Goal: Task Accomplishment & Management: Manage account settings

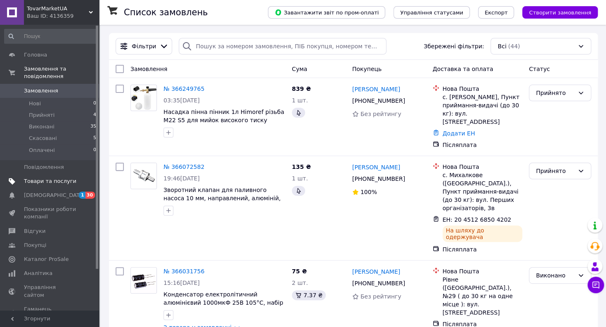
click at [41, 177] on span "Товари та послуги" at bounding box center [50, 180] width 52 height 7
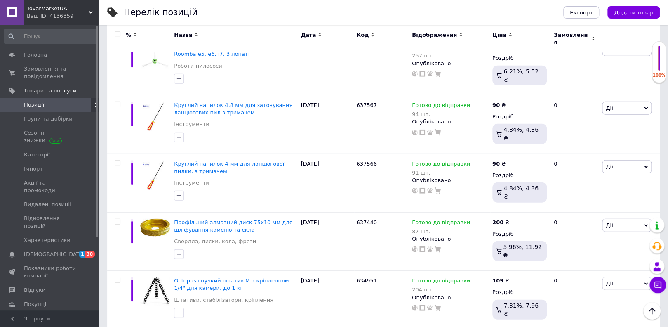
scroll to position [5913, 0]
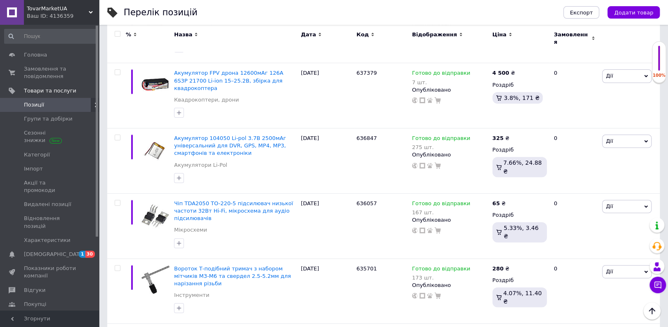
scroll to position [6138, 0]
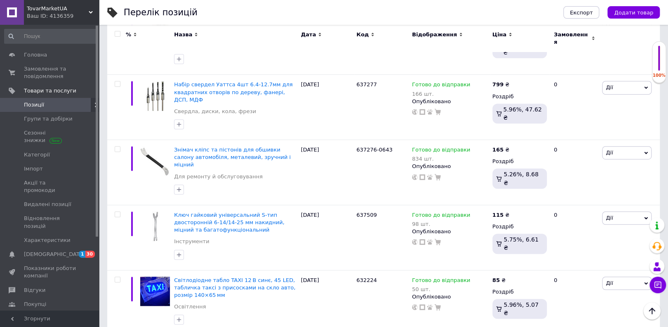
scroll to position [5845, 0]
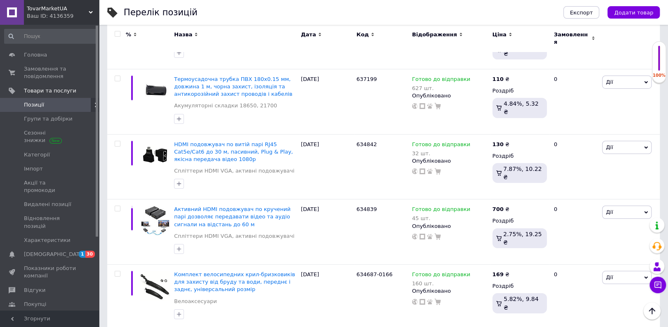
scroll to position [5891, 0]
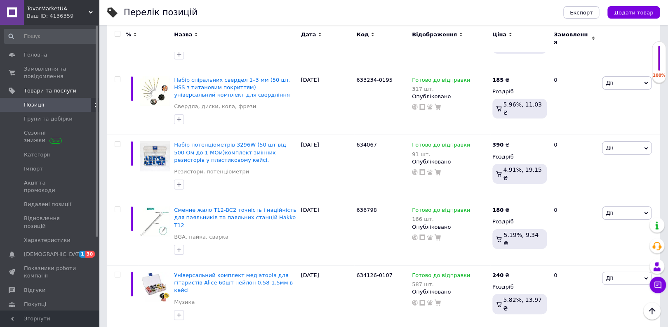
scroll to position [6055, 0]
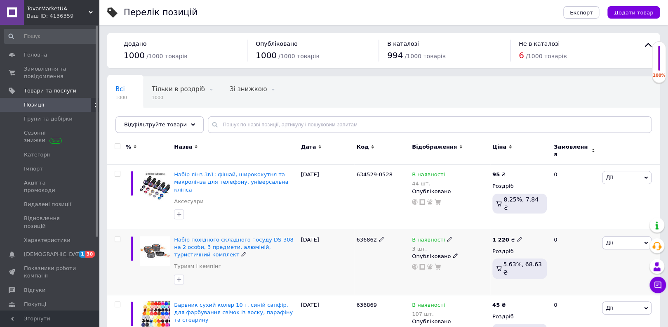
click at [352, 244] on div "[DATE]" at bounding box center [327, 261] width 56 height 65
click at [508, 171] on icon at bounding box center [510, 173] width 5 height 5
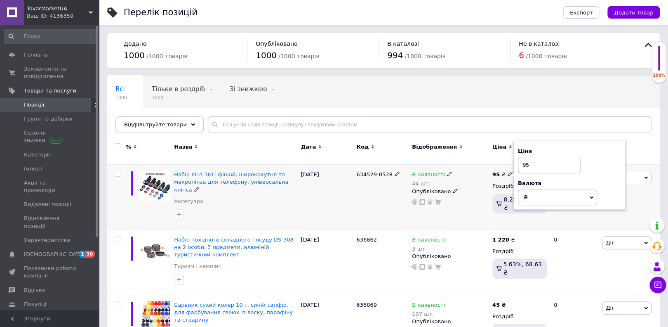
type input "9"
type input "115"
click at [601, 151] on div "Ціна 115" at bounding box center [569, 160] width 103 height 26
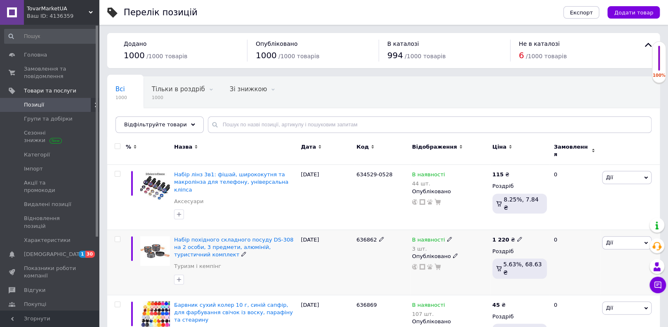
click at [517, 236] on icon at bounding box center [519, 238] width 5 height 5
type input "1464"
click at [596, 213] on div "Ціна 1464" at bounding box center [577, 225] width 103 height 26
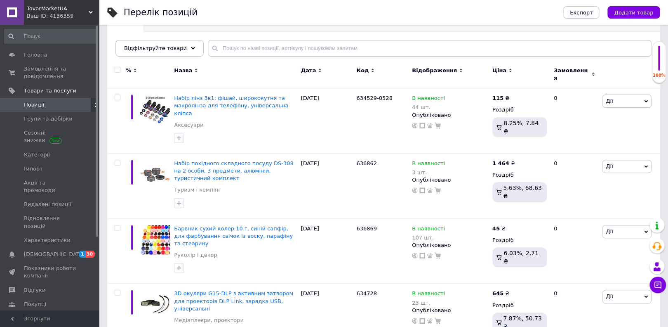
scroll to position [149, 0]
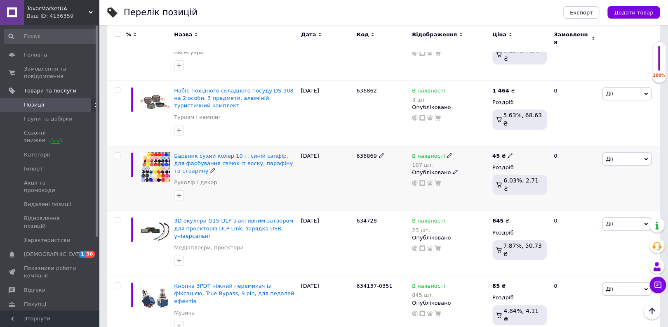
click at [508, 153] on icon at bounding box center [510, 155] width 5 height 5
type input "4"
type input "55"
click at [592, 129] on div "Ціна 55" at bounding box center [569, 142] width 103 height 26
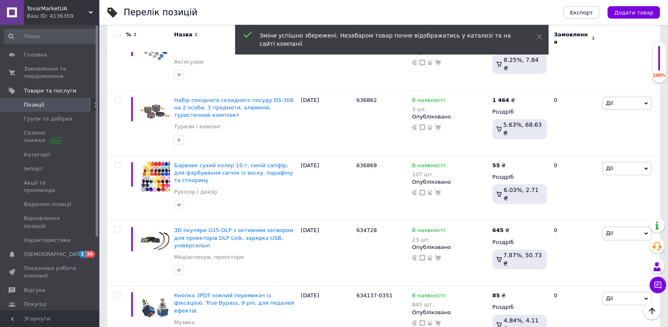
scroll to position [132, 0]
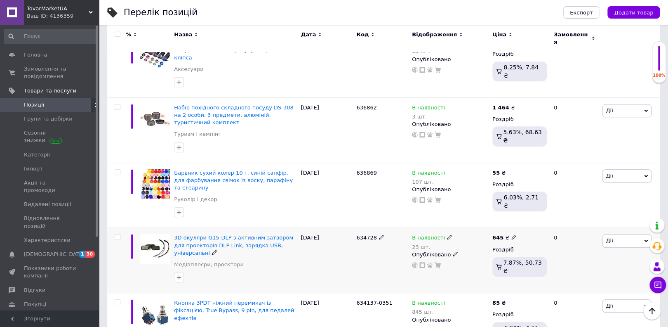
click at [512, 235] on use at bounding box center [514, 237] width 5 height 5
type input "6"
type input "774"
click at [594, 210] on div "Ціна 774" at bounding box center [572, 223] width 103 height 26
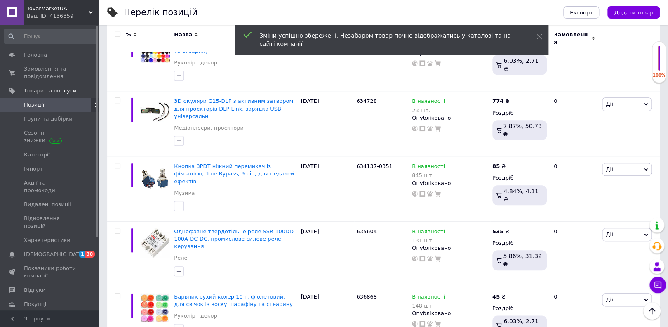
scroll to position [181, 0]
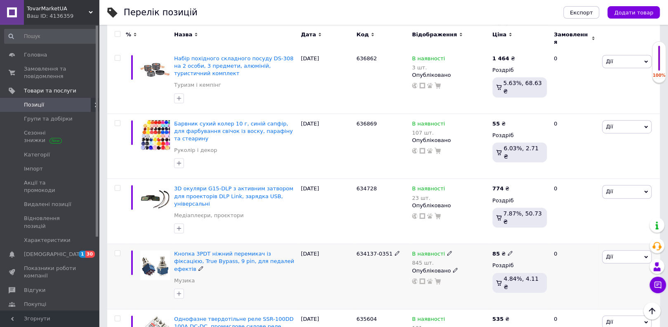
click at [508, 250] on icon at bounding box center [510, 252] width 5 height 5
type input "8"
type input "103"
click at [596, 226] on div "Ціна 103" at bounding box center [569, 239] width 103 height 26
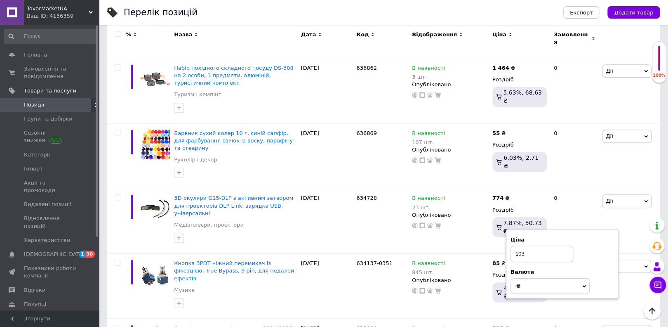
scroll to position [164, 0]
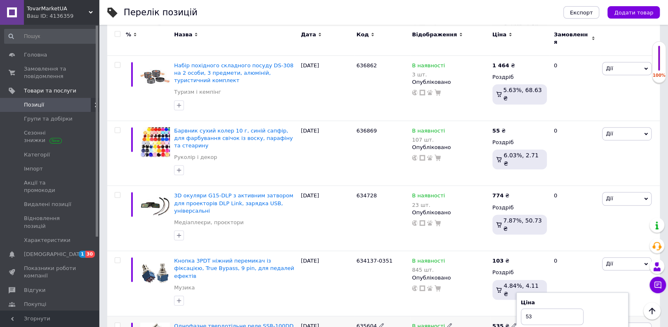
type input "5"
type input "643"
click at [589, 299] on div "Ціна 643" at bounding box center [572, 312] width 103 height 26
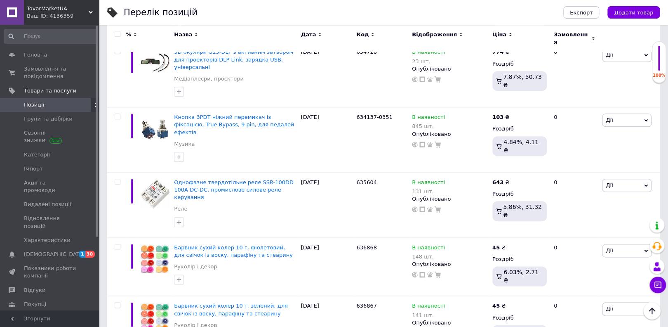
scroll to position [332, 0]
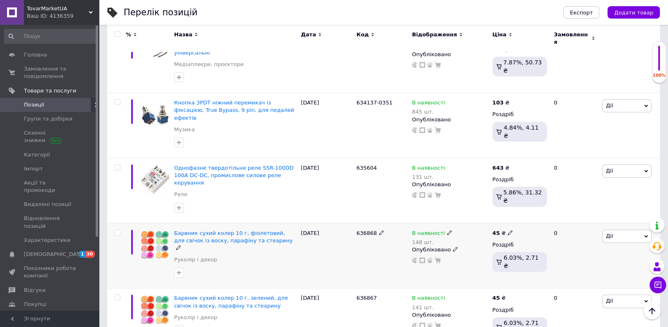
click at [508, 230] on icon at bounding box center [510, 232] width 5 height 5
type input "4"
type input "55"
click at [594, 206] on div "Ціна 55" at bounding box center [569, 219] width 103 height 26
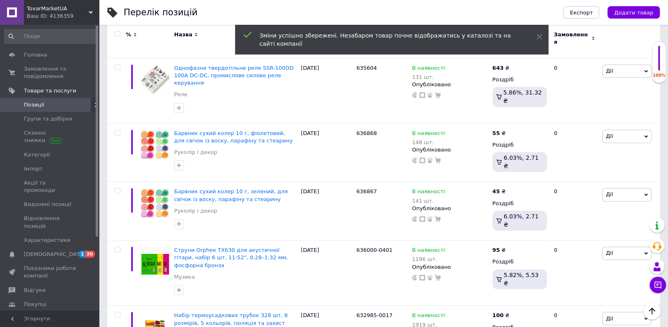
scroll to position [381, 0]
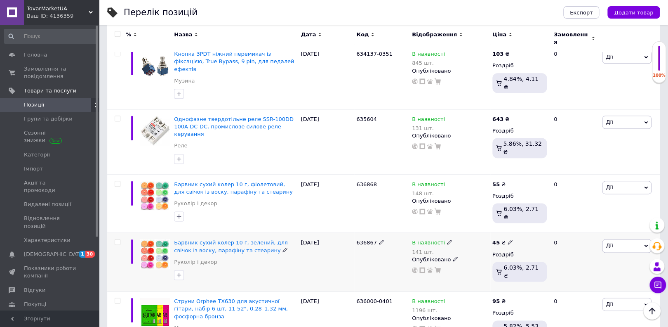
click at [508, 239] on icon at bounding box center [510, 241] width 5 height 5
type input "4"
type input "55"
click at [598, 215] on div "Ціна 55" at bounding box center [569, 228] width 103 height 26
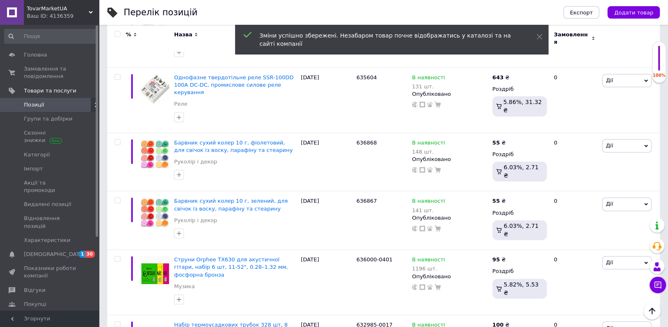
scroll to position [408, 0]
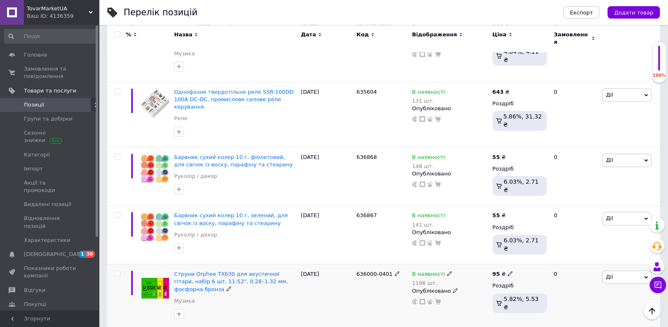
click at [508, 271] on icon at bounding box center [510, 273] width 5 height 5
type input "9"
type input "115"
click at [591, 247] on div "Ціна 115" at bounding box center [569, 260] width 103 height 26
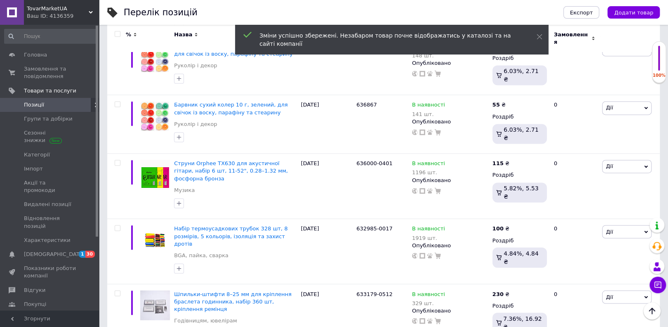
scroll to position [512, 0]
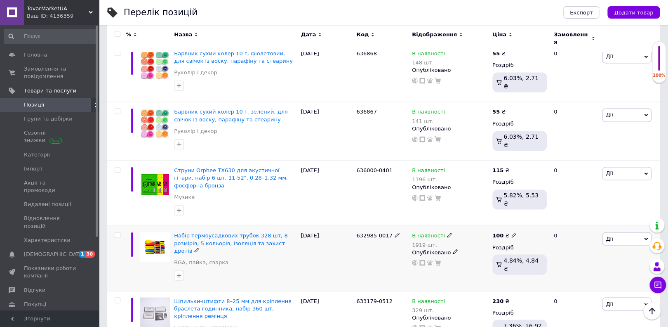
click at [512, 232] on icon at bounding box center [514, 234] width 5 height 5
type input "125"
click at [598, 208] on div "Ціна 125" at bounding box center [572, 221] width 103 height 26
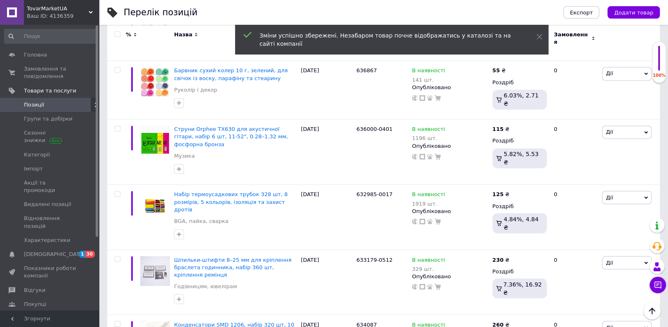
scroll to position [560, 0]
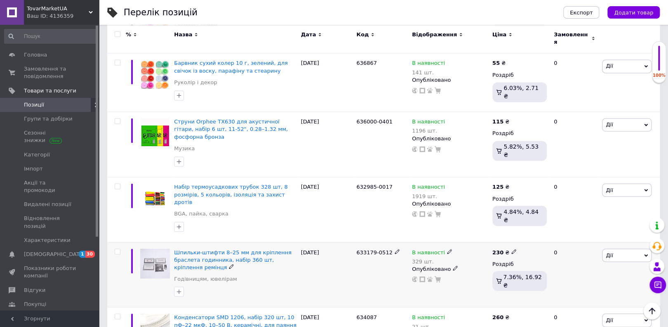
click at [512, 249] on icon at bounding box center [514, 251] width 5 height 5
type input "277"
click at [600, 225] on div "Ціна 277" at bounding box center [572, 238] width 103 height 26
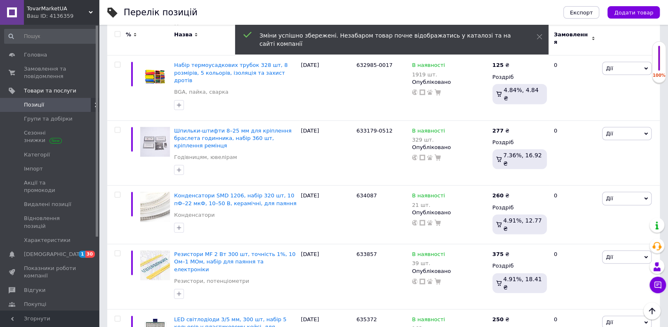
scroll to position [609, 0]
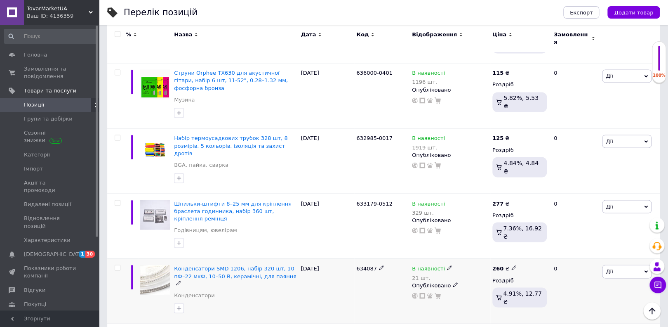
click at [512, 265] on icon at bounding box center [514, 267] width 5 height 5
type input "2"
type input "313"
click at [599, 241] on div "Ціна 313" at bounding box center [572, 254] width 103 height 26
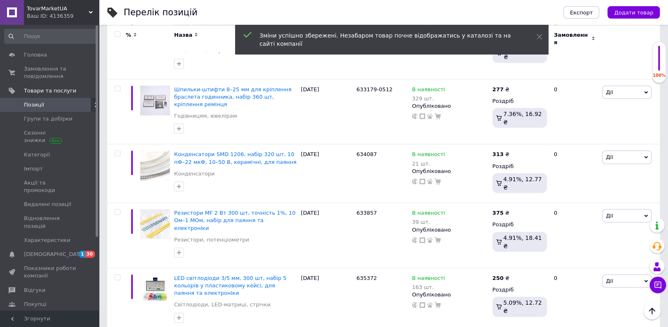
scroll to position [672, 0]
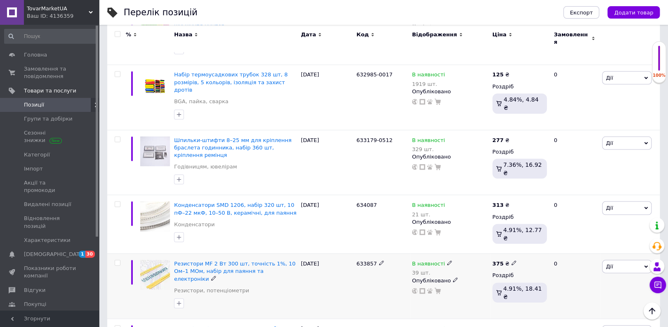
click at [512, 260] on icon at bounding box center [514, 262] width 5 height 5
type input "3"
type input "450"
click at [604, 236] on div "Ціна 450" at bounding box center [572, 249] width 103 height 26
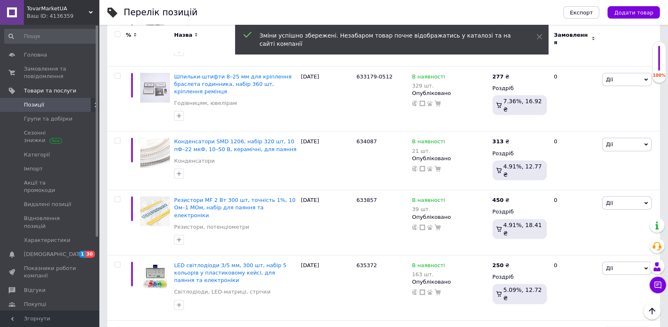
scroll to position [779, 0]
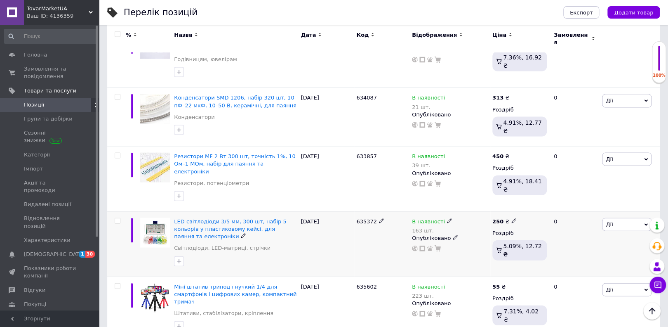
click at [512, 218] on icon at bounding box center [514, 220] width 5 height 5
type input "2"
type input "300"
click at [592, 194] on div "Ціна 300" at bounding box center [572, 207] width 103 height 26
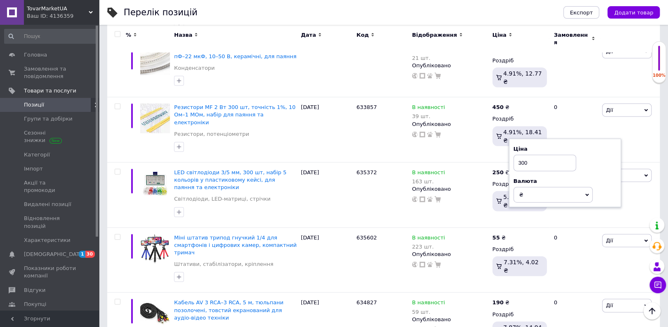
scroll to position [777, 0]
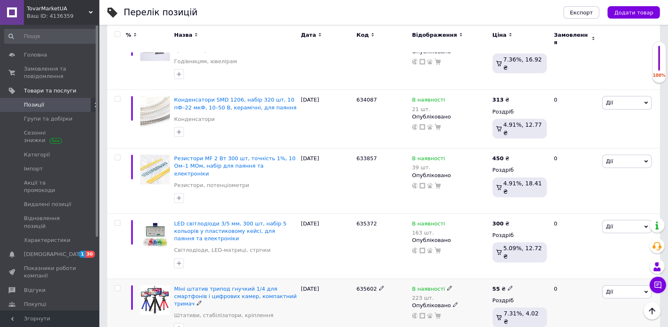
click at [508, 285] on icon at bounding box center [510, 287] width 5 height 5
type input "5"
type input "69"
click at [590, 262] on div "Ціна 69" at bounding box center [569, 275] width 103 height 26
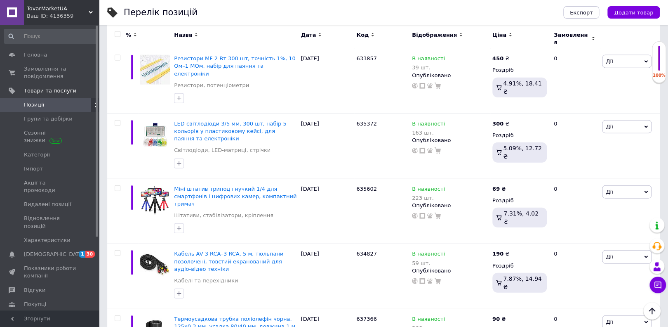
scroll to position [884, 0]
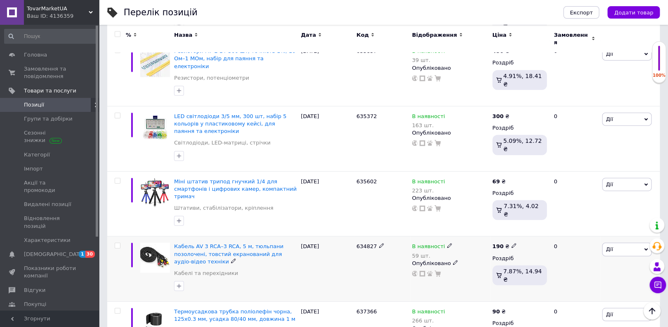
click at [512, 243] on icon at bounding box center [514, 245] width 5 height 5
type input "1"
type input "229"
click at [597, 219] on div "Ціна" at bounding box center [572, 222] width 103 height 7
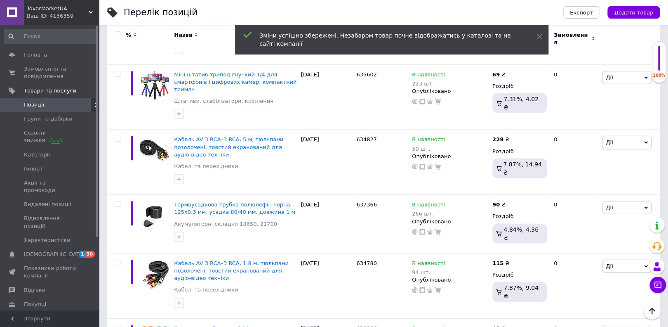
scroll to position [948, 0]
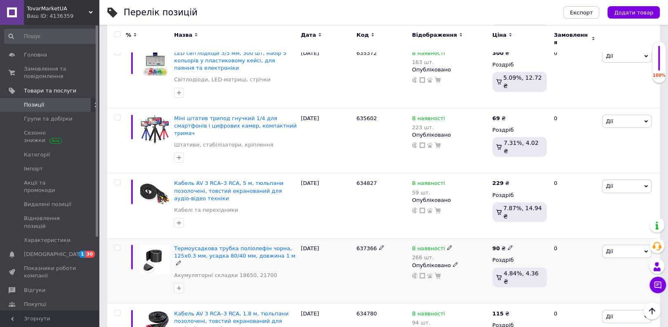
click at [508, 245] on icon at bounding box center [510, 247] width 5 height 5
type input "9"
type input "109"
click at [590, 221] on div "Ціна 109" at bounding box center [569, 234] width 103 height 26
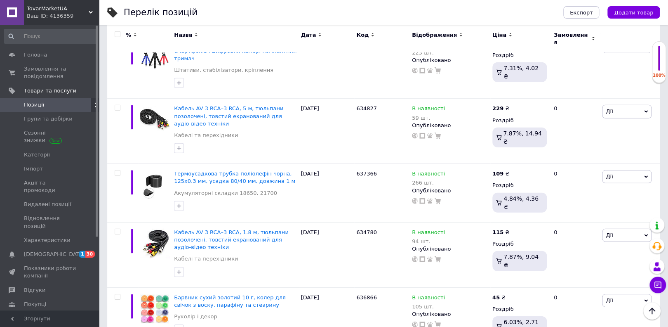
scroll to position [993, 0]
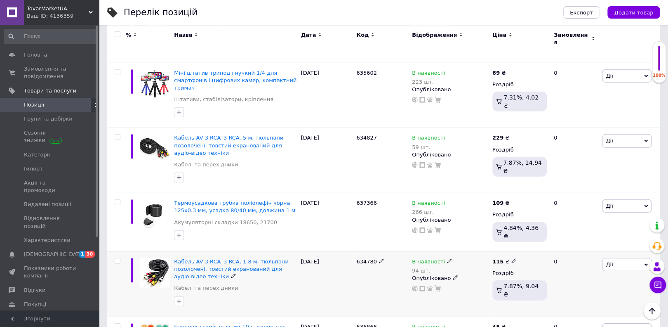
click at [512, 258] on icon at bounding box center [514, 260] width 5 height 5
type input "139"
click at [601, 234] on div "Ціна 139" at bounding box center [572, 247] width 103 height 26
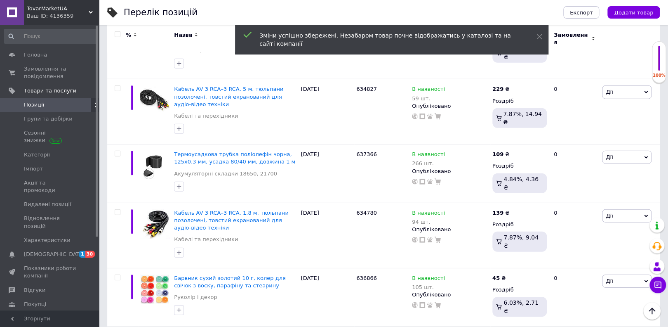
scroll to position [1063, 0]
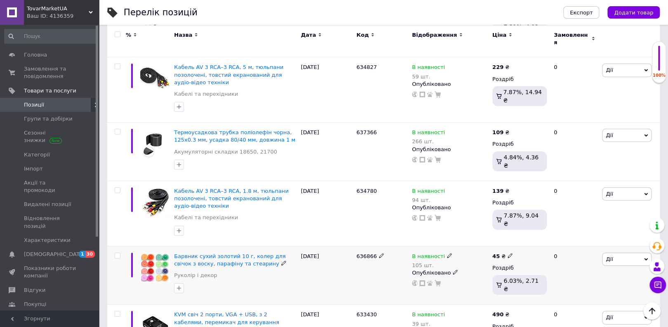
click at [508, 253] on icon at bounding box center [510, 255] width 5 height 5
type input "4"
type input "55"
click at [593, 229] on div "Ціна 55" at bounding box center [569, 242] width 103 height 26
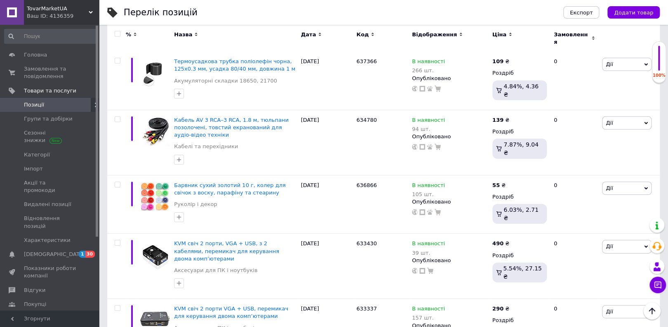
scroll to position [1127, 0]
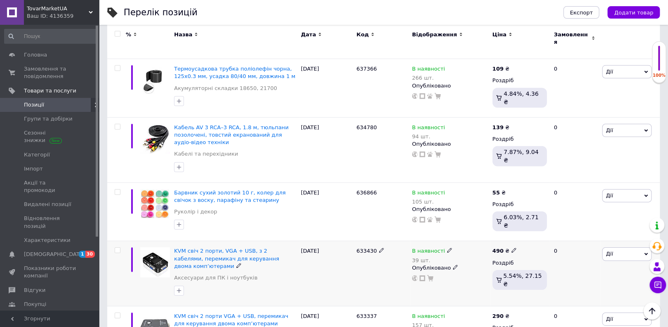
click at [512, 248] on icon at bounding box center [514, 250] width 5 height 5
type input "4"
type input "588"
click at [588, 224] on div "Ціна 588" at bounding box center [572, 237] width 103 height 26
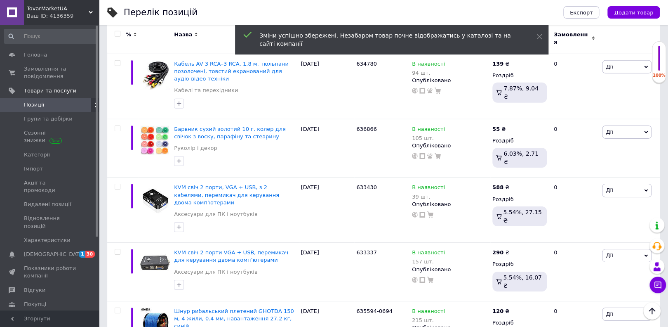
scroll to position [1139, 0]
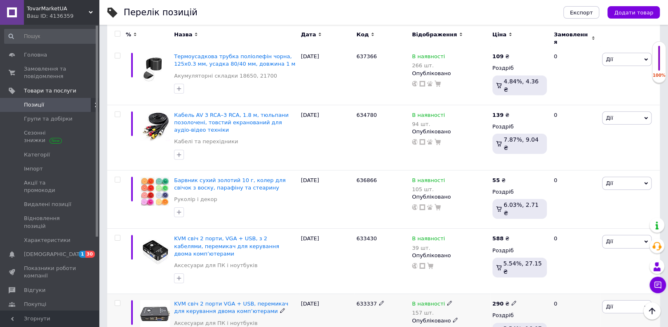
click at [512, 300] on icon at bounding box center [514, 302] width 5 height 5
type input "2"
type input "348"
click at [596, 276] on div "Ціна 348" at bounding box center [572, 289] width 103 height 26
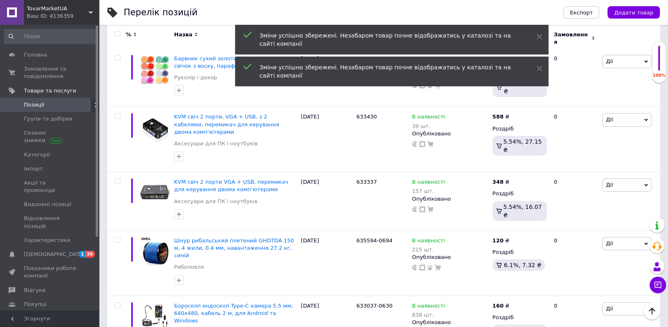
scroll to position [1210, 0]
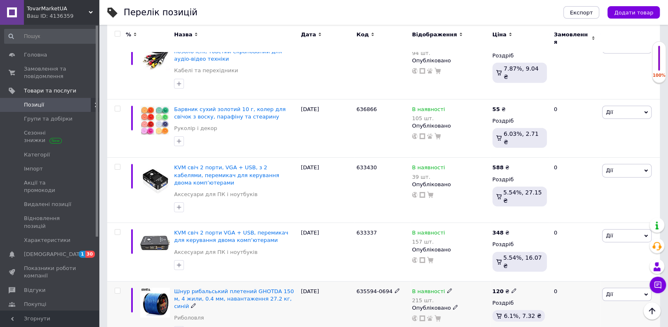
click at [512, 288] on use at bounding box center [514, 290] width 5 height 5
type input "1"
type input "145"
click at [613, 264] on div "Ціна 145" at bounding box center [572, 277] width 103 height 26
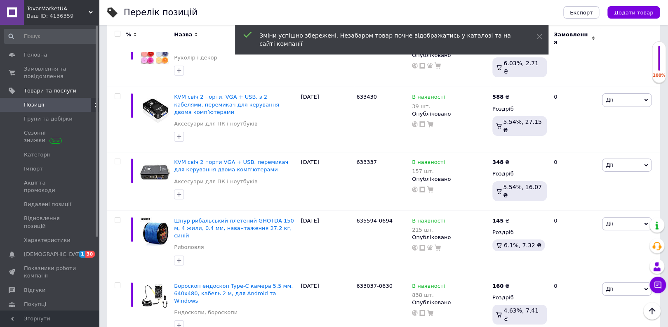
scroll to position [1259, 0]
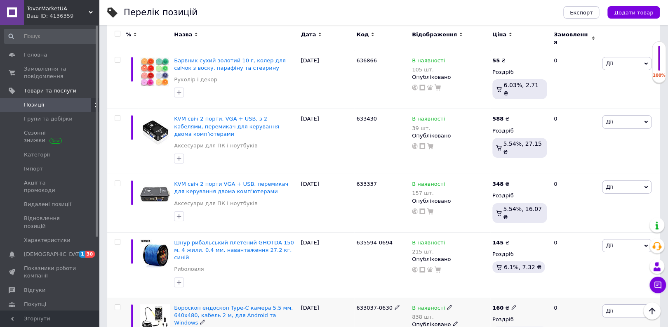
click at [512, 304] on icon at bounding box center [514, 306] width 5 height 5
type input "1"
type input "198"
click at [589, 281] on div "Ціна 198" at bounding box center [572, 294] width 103 height 26
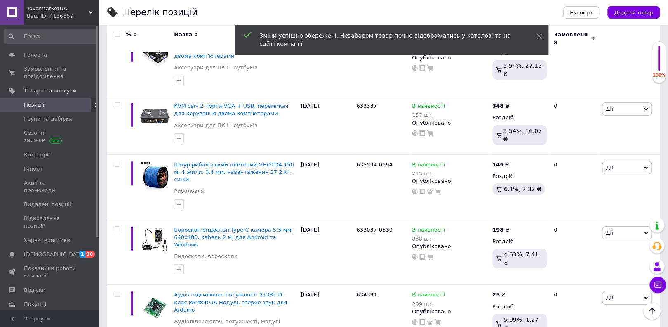
scroll to position [1323, 0]
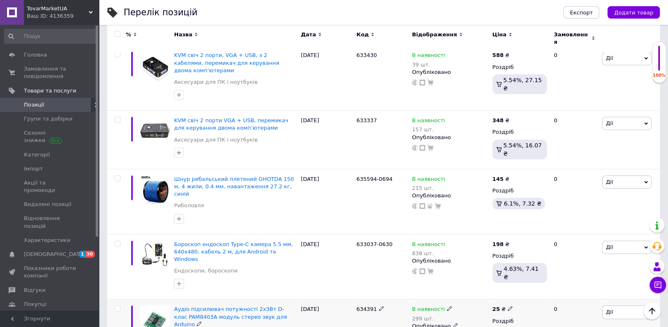
click at [508, 306] on icon at bounding box center [510, 308] width 5 height 5
type input "2"
type input "35"
click at [593, 282] on div "Ціна 35" at bounding box center [569, 295] width 103 height 26
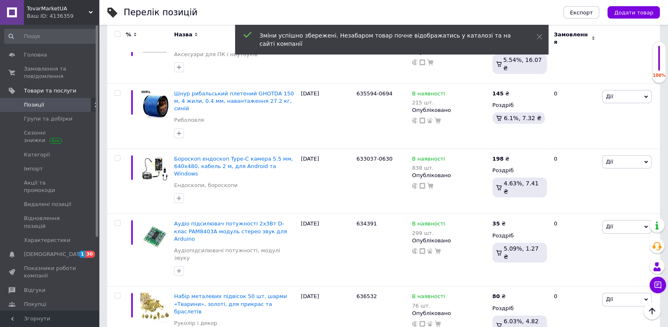
scroll to position [1400, 0]
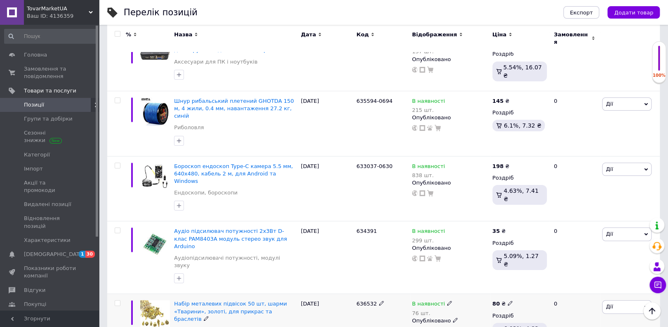
click at [508, 300] on icon at bounding box center [510, 302] width 5 height 5
type input "8"
type input "98"
click at [605, 276] on div "Ціна 98" at bounding box center [569, 289] width 103 height 26
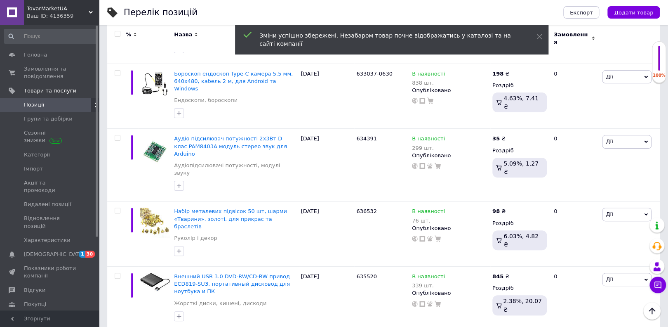
scroll to position [1471, 0]
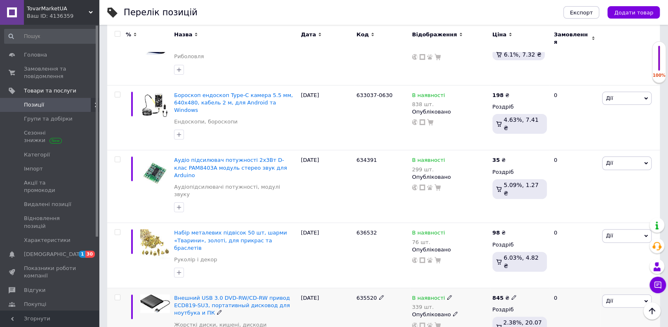
click at [512, 295] on icon at bounding box center [514, 297] width 5 height 5
type input "8"
type input "1015"
click at [603, 271] on div "Ціна 1015" at bounding box center [572, 284] width 103 height 26
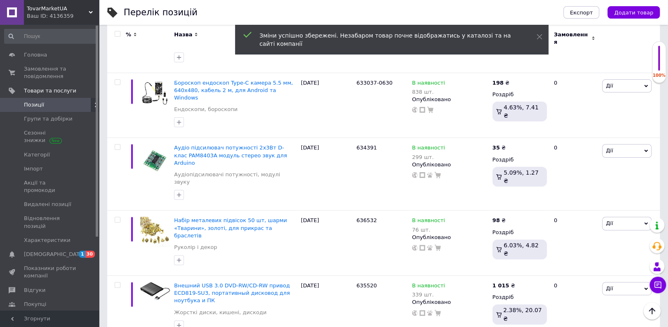
scroll to position [1513, 0]
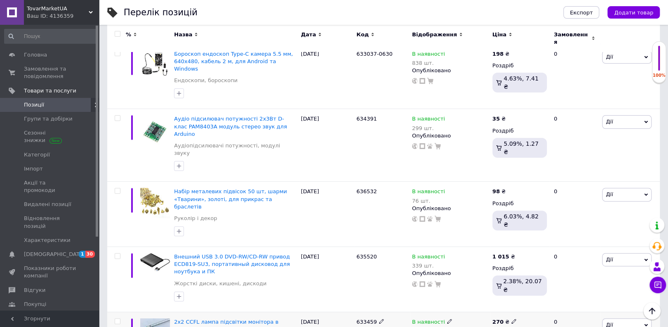
click at [512, 319] on use at bounding box center [514, 321] width 5 height 5
type input "2"
type input "325"
click at [611, 295] on div "Ціна 325" at bounding box center [572, 308] width 103 height 26
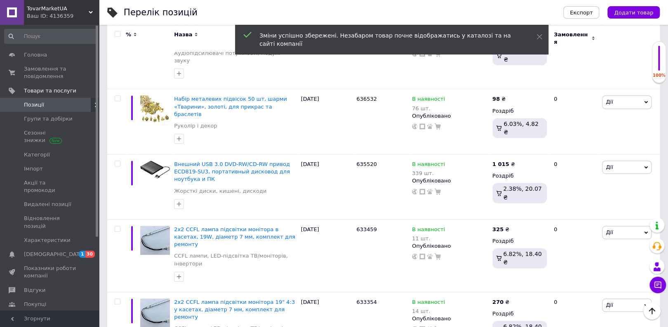
scroll to position [1598, 0]
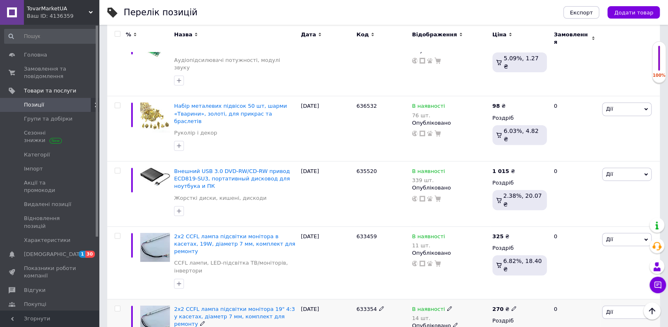
click at [512, 306] on icon at bounding box center [514, 308] width 5 height 5
type input "2"
type input "325"
click at [596, 282] on div "Ціна 325" at bounding box center [572, 295] width 103 height 26
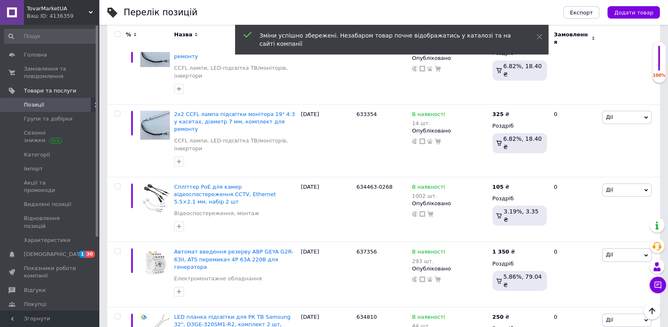
scroll to position [1683, 0]
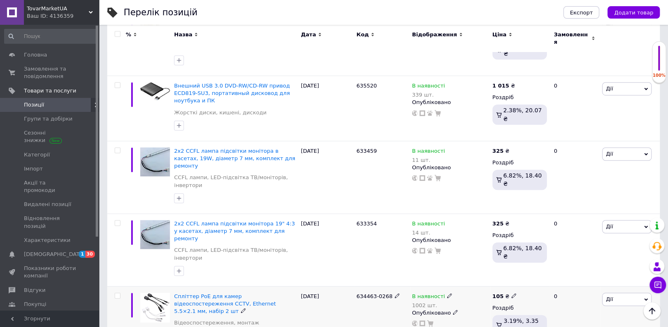
click at [512, 293] on icon at bounding box center [514, 295] width 5 height 5
type input "1"
type input "127"
click at [594, 269] on div "Ціна 127" at bounding box center [572, 282] width 103 height 26
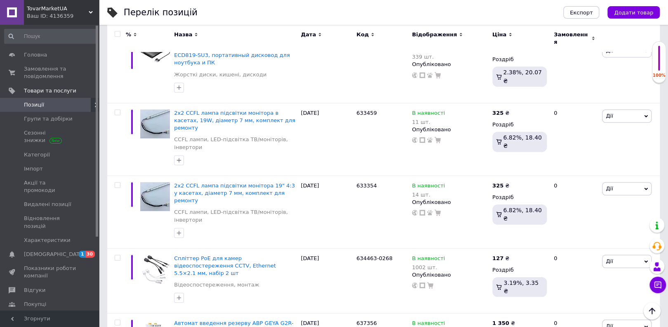
scroll to position [1693, 0]
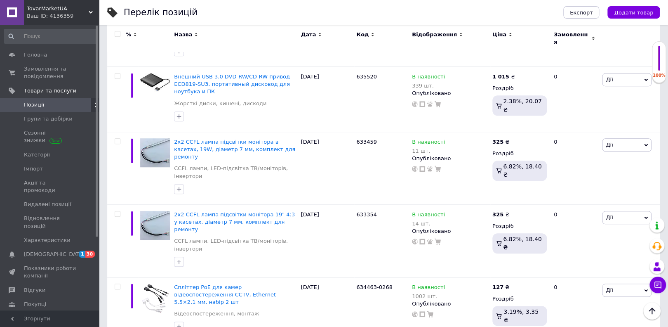
type input "1620"
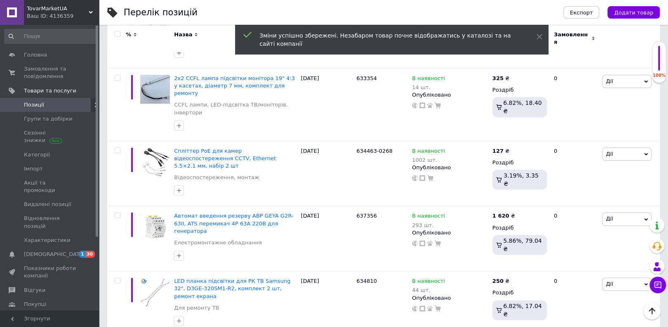
scroll to position [1799, 0]
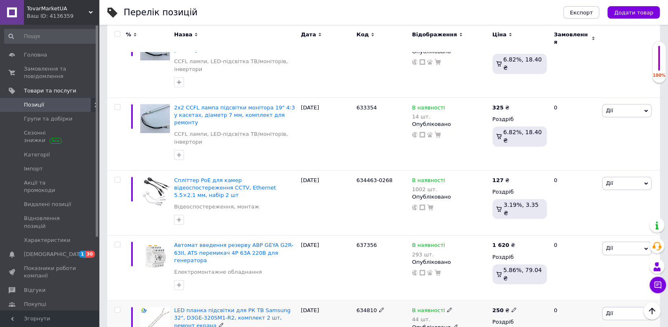
click at [512, 307] on icon at bounding box center [514, 309] width 5 height 5
type input "2"
type input "300"
click at [600, 283] on div "Ціна 300" at bounding box center [572, 296] width 103 height 26
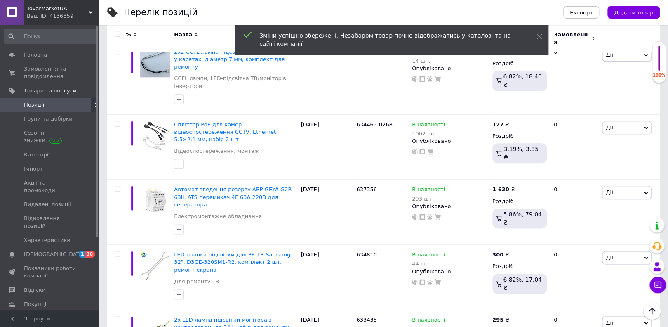
scroll to position [1826, 0]
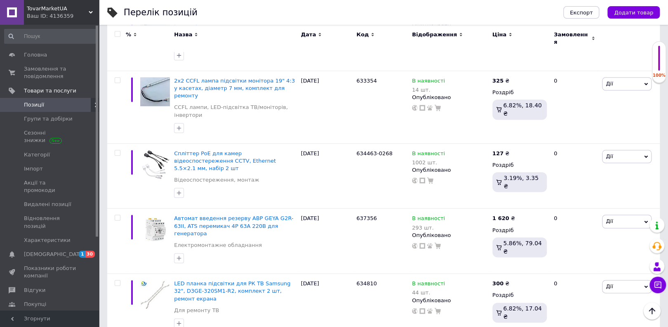
type input "2"
type input "355"
click at [594, 321] on div "Ціна" at bounding box center [572, 324] width 103 height 7
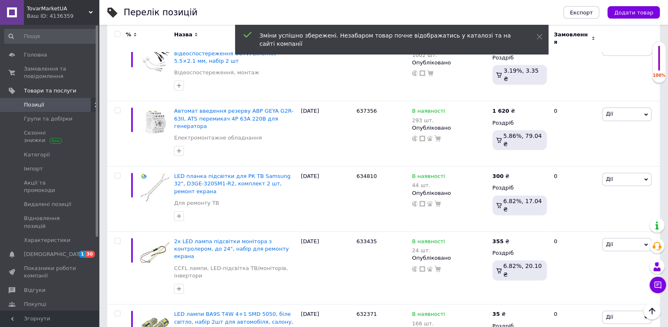
scroll to position [1912, 0]
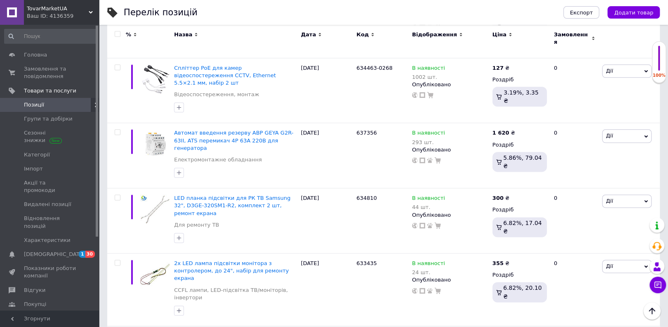
type input "3"
type input "45"
click at [594, 309] on div "Ціна 45" at bounding box center [569, 322] width 103 height 26
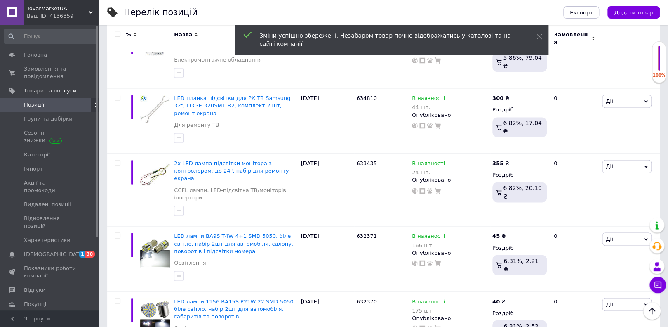
scroll to position [1975, 0]
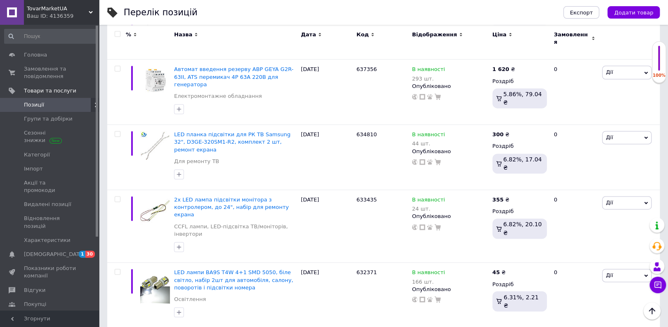
type input "4"
type input "50"
click at [598, 310] on div "Ціна 50" at bounding box center [569, 323] width 103 height 26
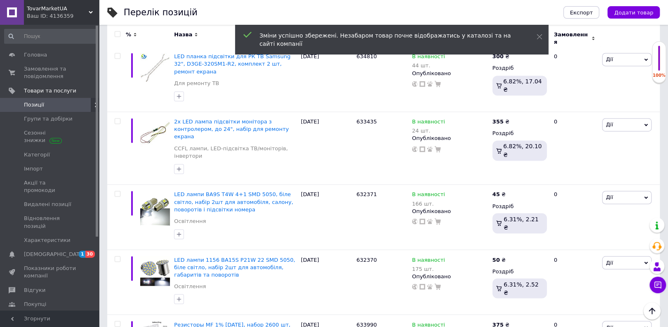
scroll to position [2016, 0]
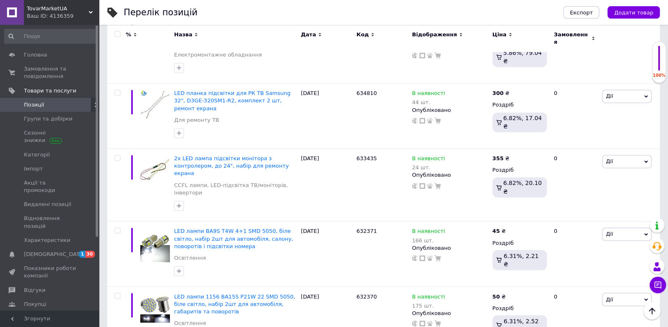
click at [479, 286] on div "В наявності 175 шт. Опубліковано" at bounding box center [450, 318] width 80 height 65
type input "3"
type input "450"
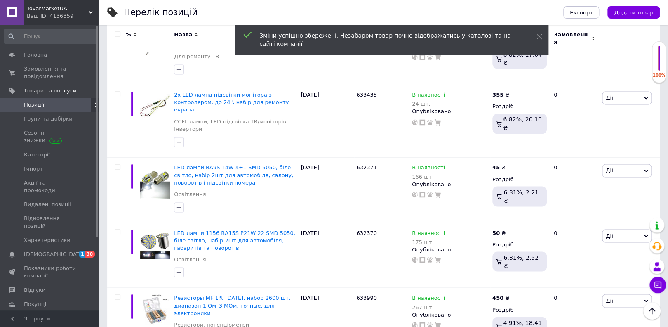
scroll to position [2072, 0]
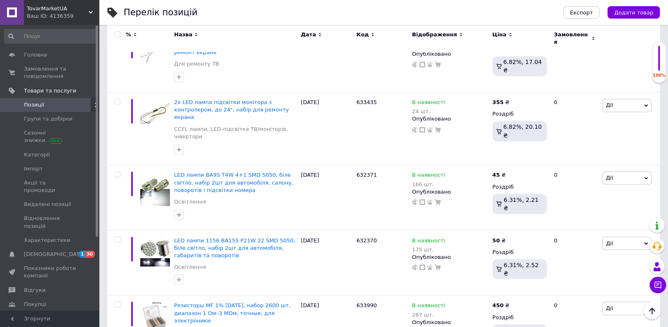
type input "4"
type input "55"
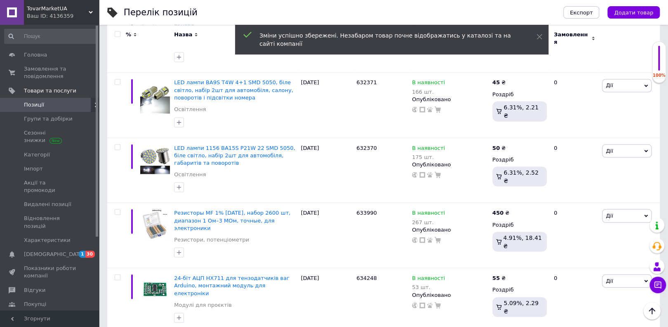
scroll to position [2158, 0]
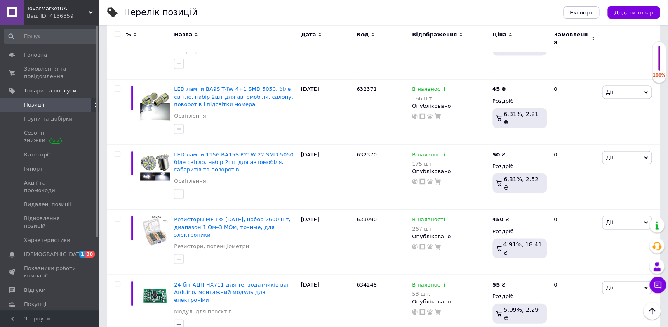
type input "379"
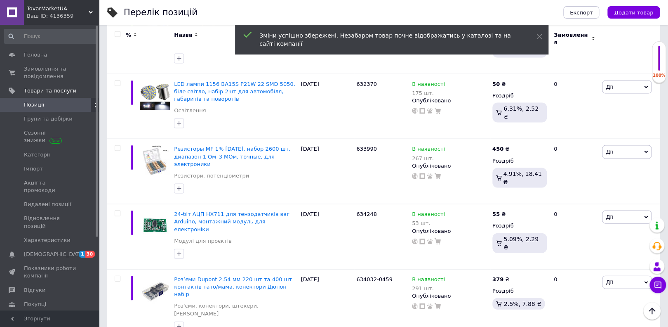
scroll to position [2221, 0]
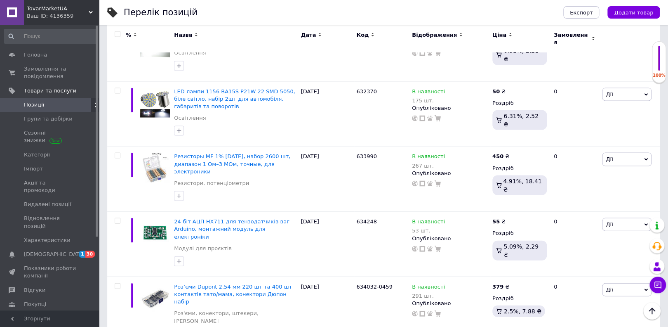
type input "5"
type input "660"
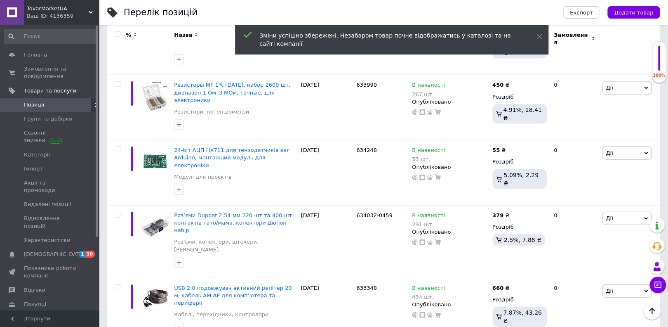
scroll to position [2241, 0]
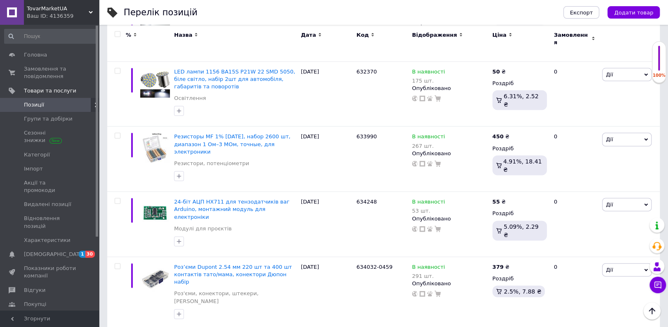
type input "2"
type input "245"
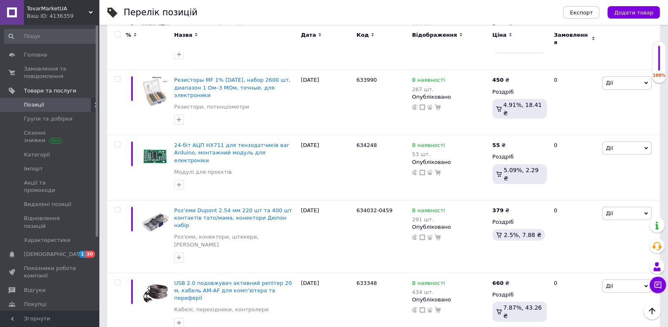
scroll to position [2276, 0]
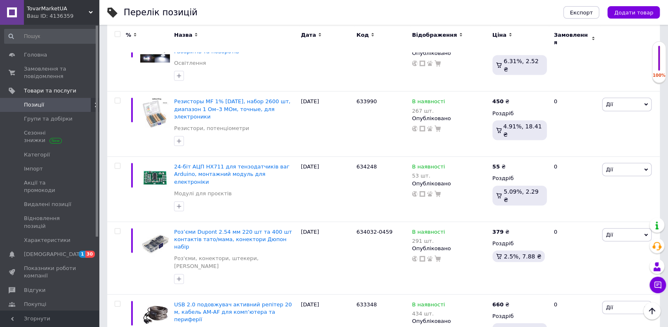
type input "6"
type input "73"
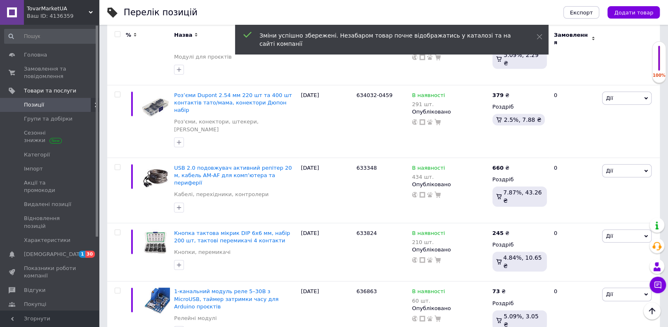
scroll to position [2383, 0]
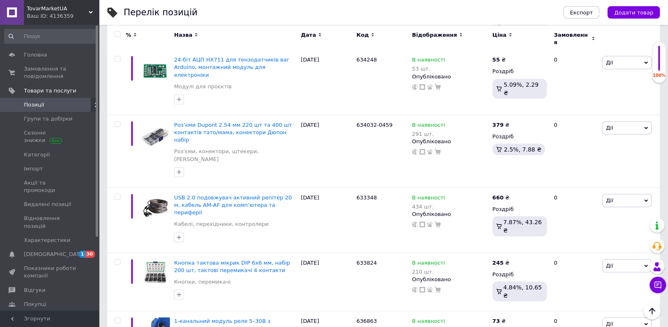
type input "245"
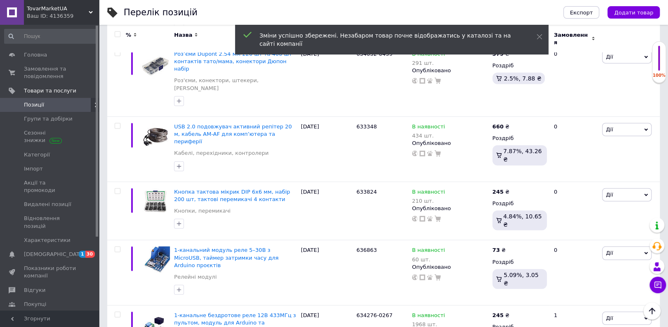
scroll to position [2432, 0]
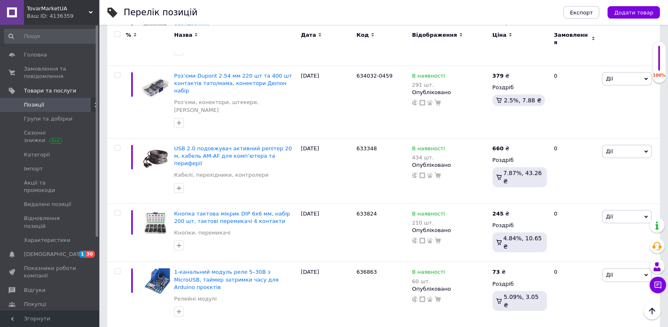
type input "4"
type input "547"
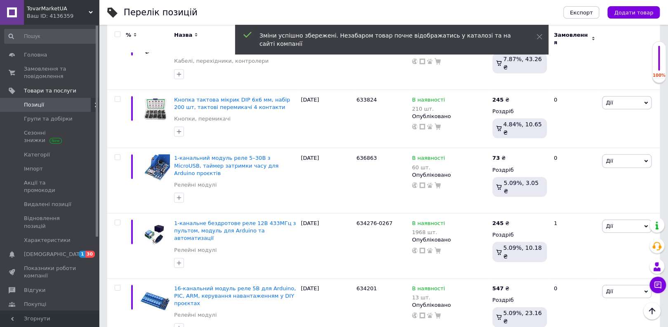
scroll to position [2495, 0]
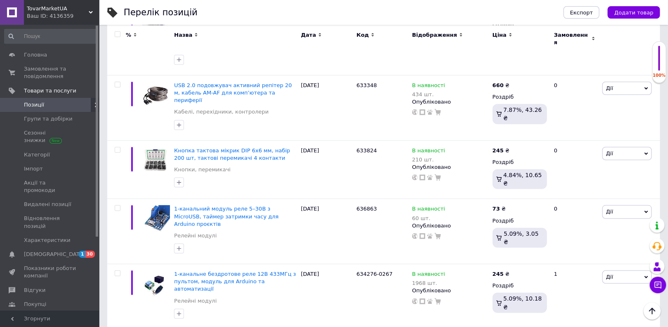
type input "4"
type input "547"
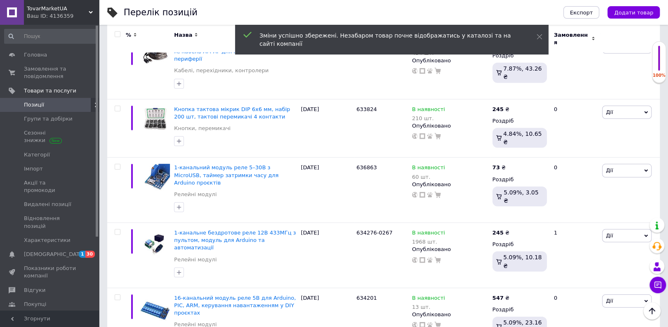
scroll to position [2515, 0]
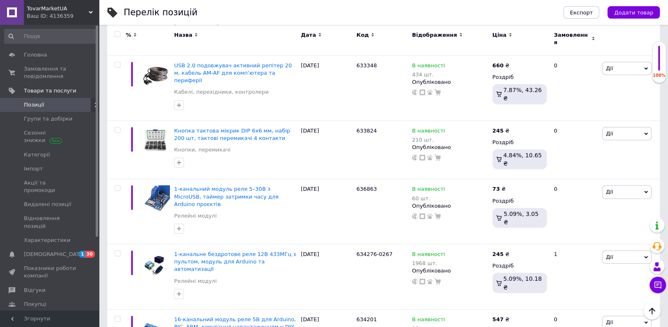
type input "1"
type input "229"
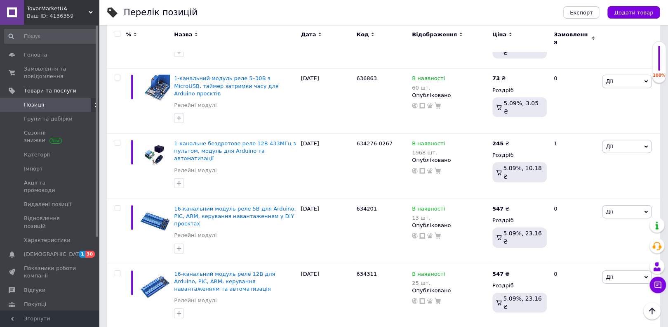
scroll to position [2604, 0]
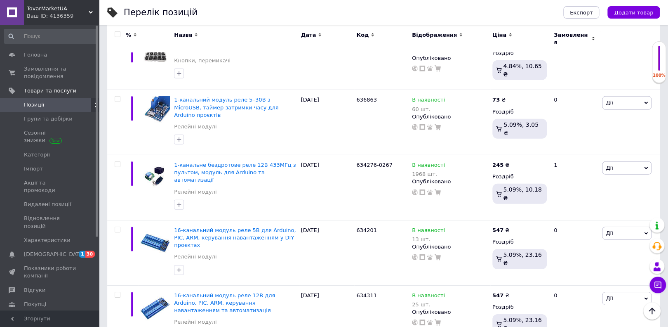
type input "241"
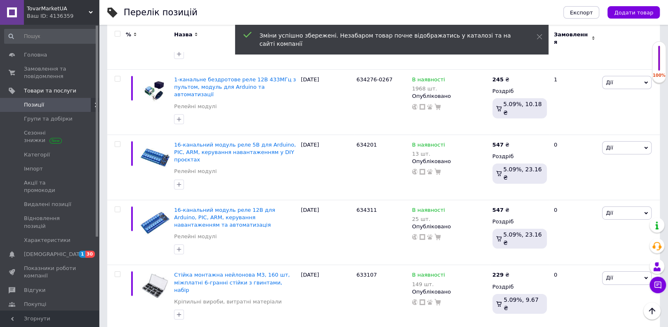
scroll to position [2682, 0]
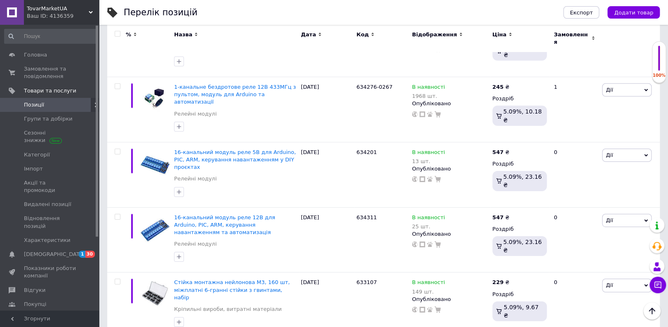
type input "150"
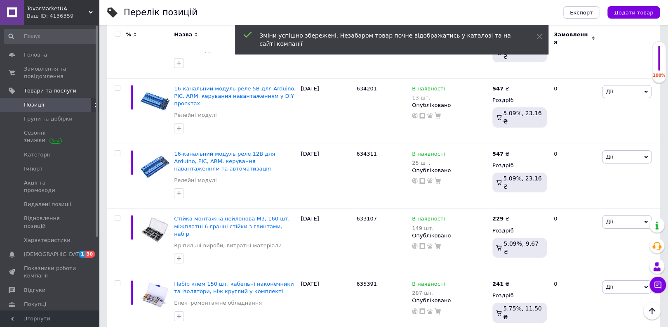
scroll to position [2716, 0]
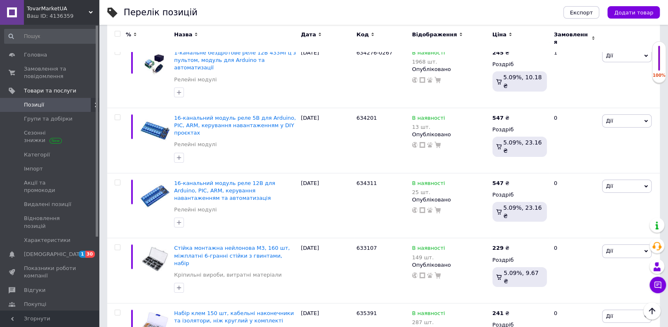
type input "289"
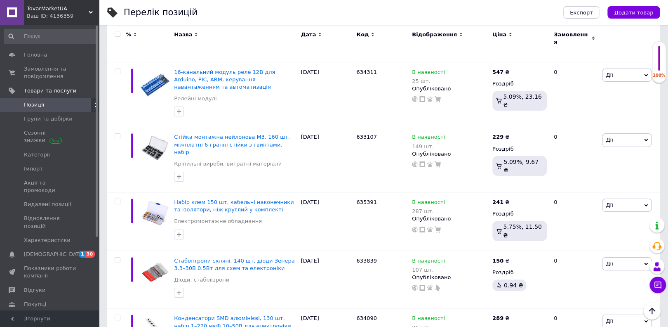
scroll to position [2820, 0]
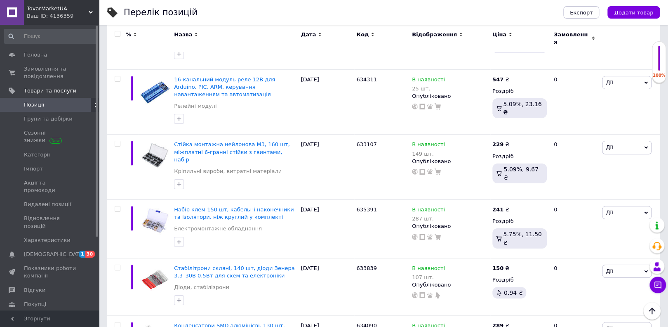
type input "2"
type input "313"
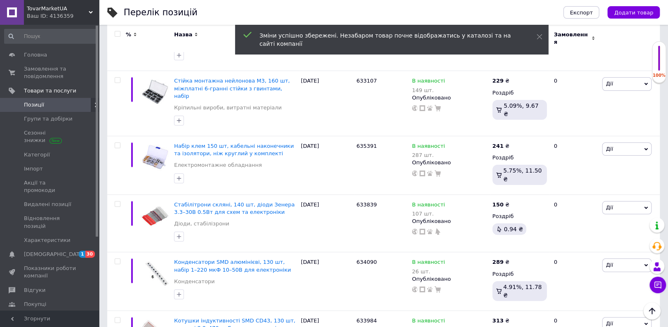
scroll to position [2839, 0]
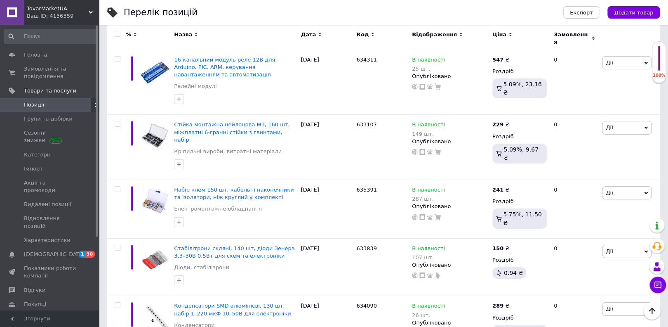
type input "1"
type input "235"
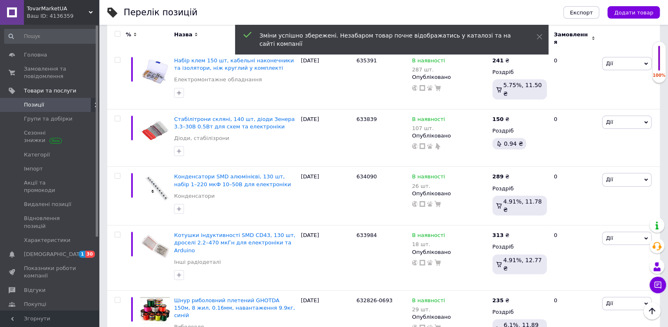
scroll to position [2907, 0]
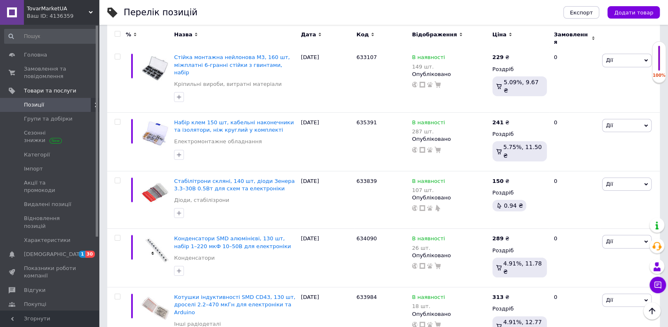
type input "4"
type input "577"
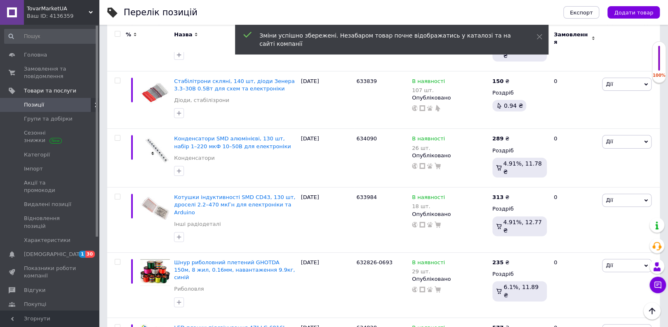
scroll to position [2977, 0]
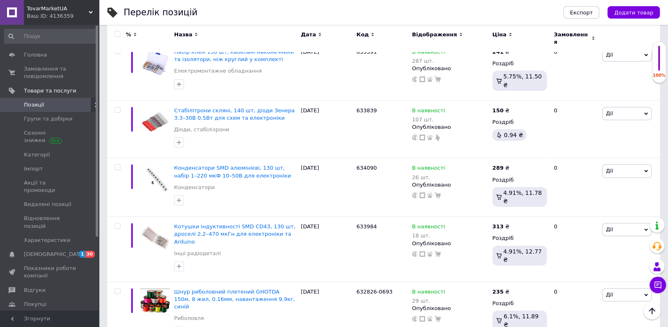
type input "6"
type input "720"
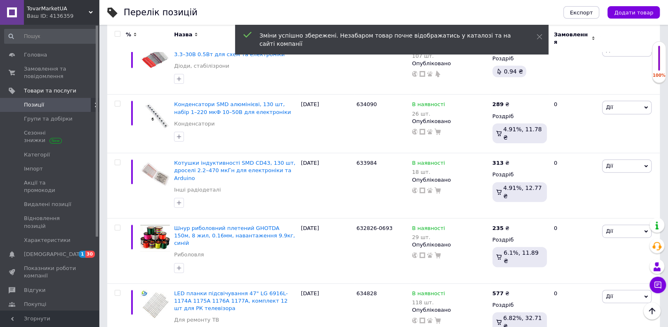
scroll to position [2982, 0]
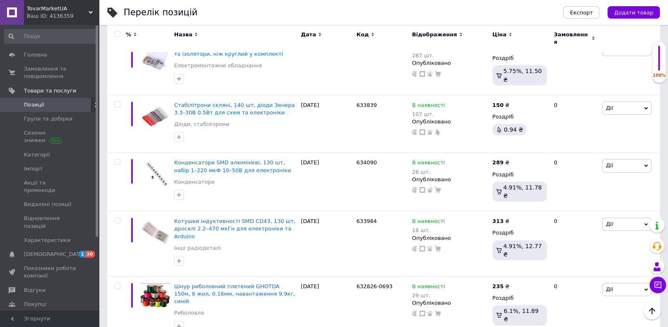
type input "8"
type input "99"
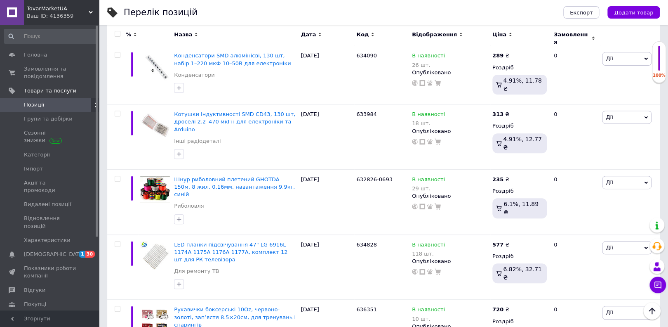
scroll to position [3112, 0]
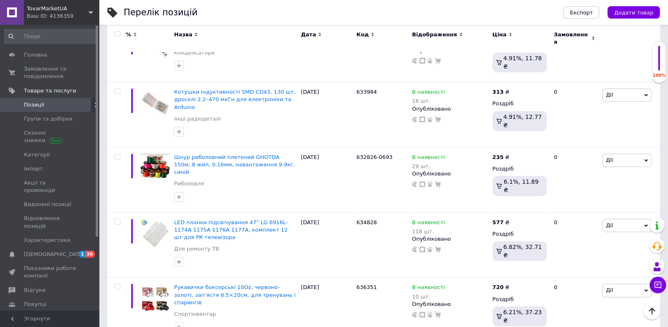
type input "6"
type input "720"
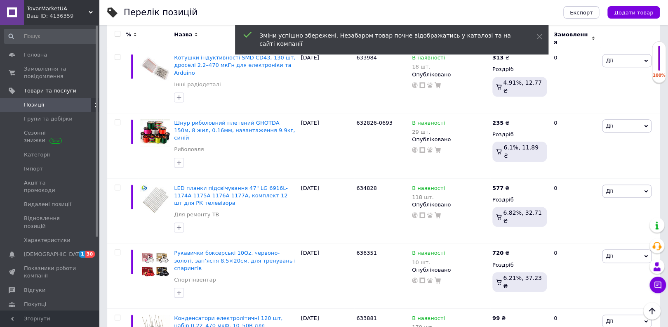
scroll to position [3138, 0]
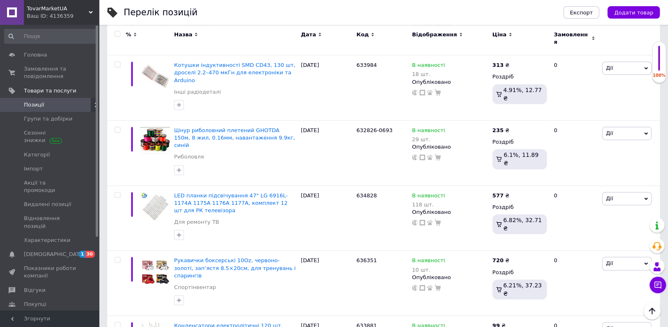
type input "259"
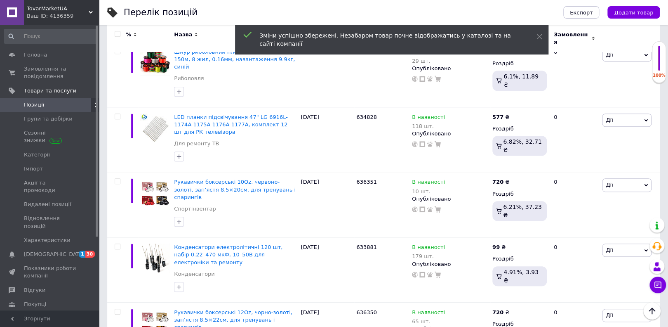
scroll to position [3187, 0]
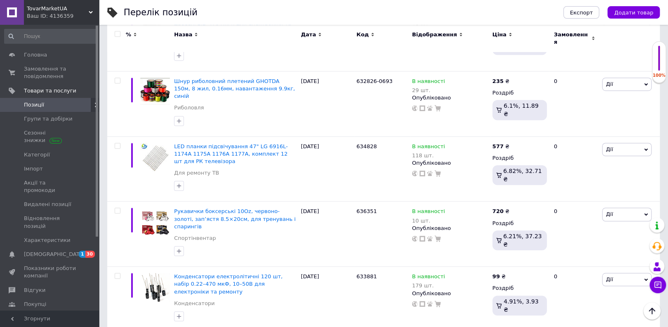
type input "9"
type input "1116"
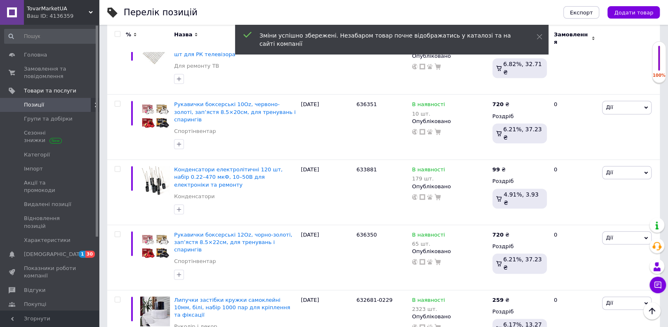
scroll to position [3280, 0]
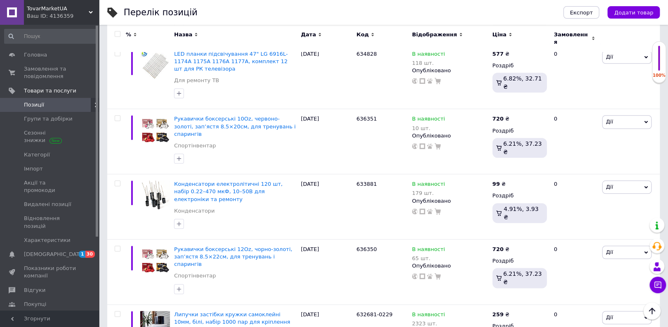
type input "373"
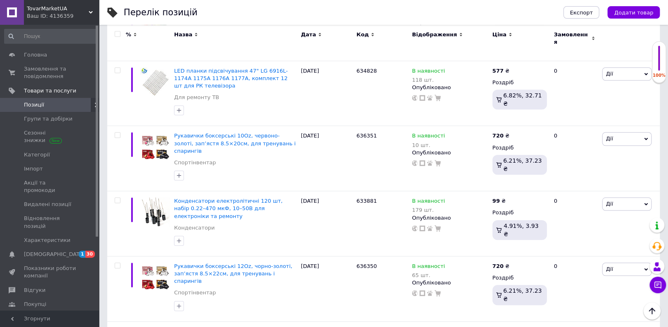
scroll to position [3249, 0]
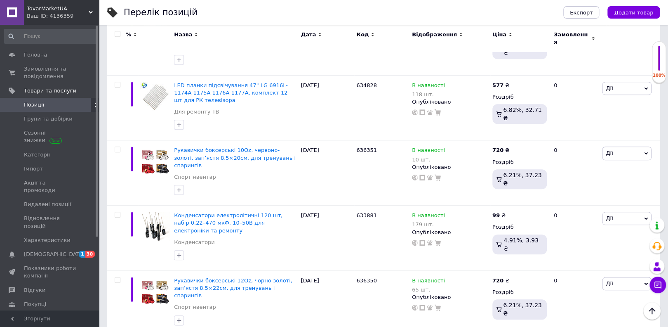
type input "4"
type input "577"
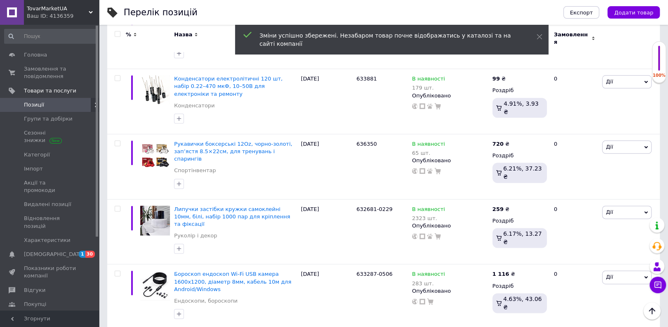
scroll to position [3356, 0]
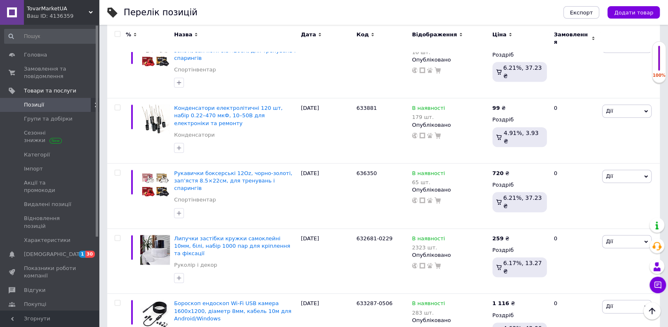
type input "2"
type input "349"
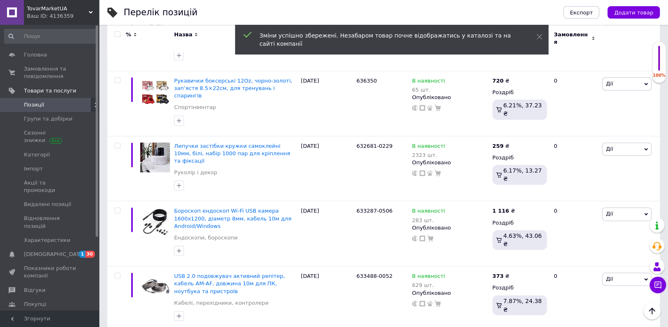
scroll to position [3434, 0]
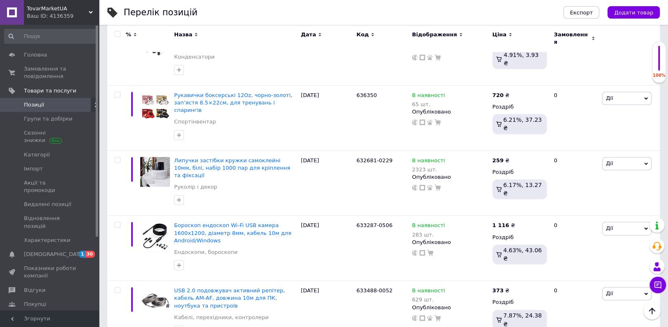
type input "8"
type input "103"
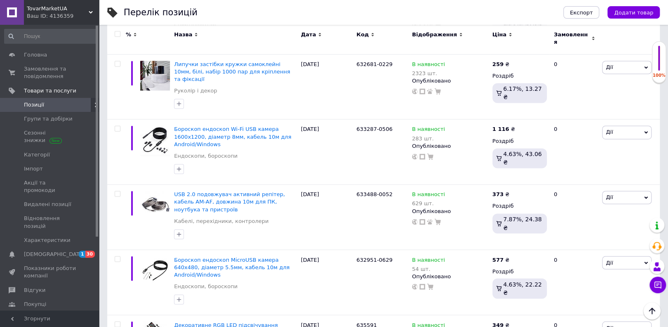
scroll to position [3508, 0]
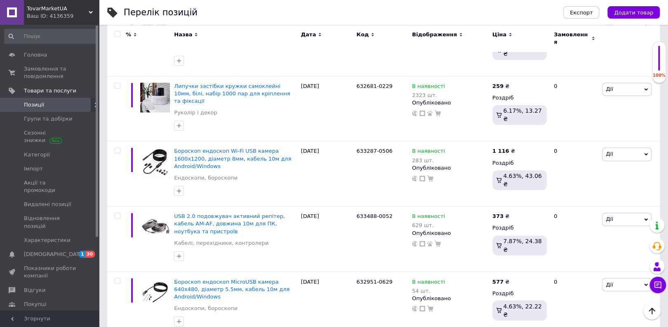
type input "8"
type input "103"
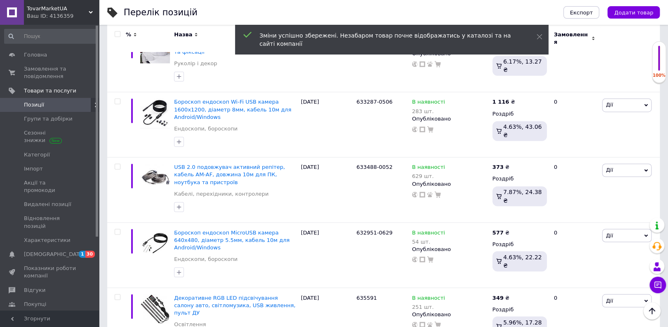
scroll to position [3550, 0]
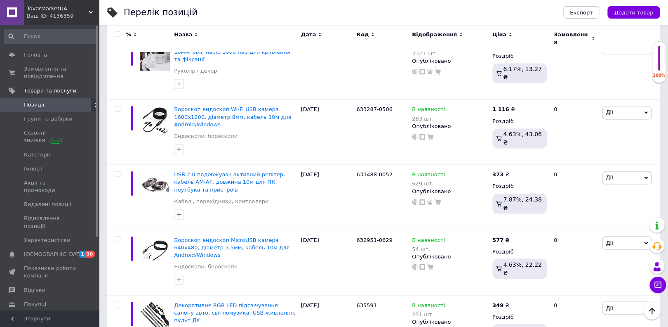
type input "5"
type input "67"
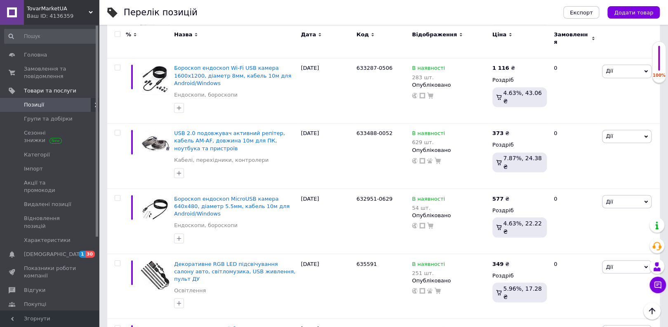
scroll to position [3577, 0]
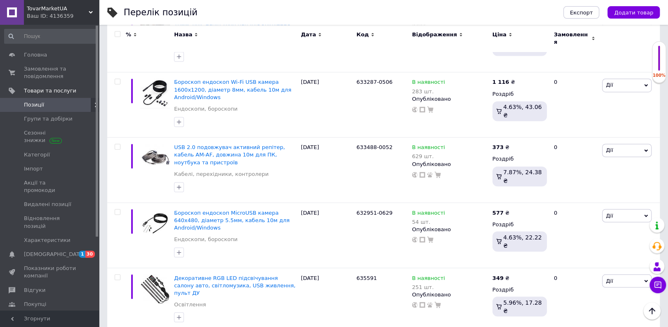
type input "1"
type input "217"
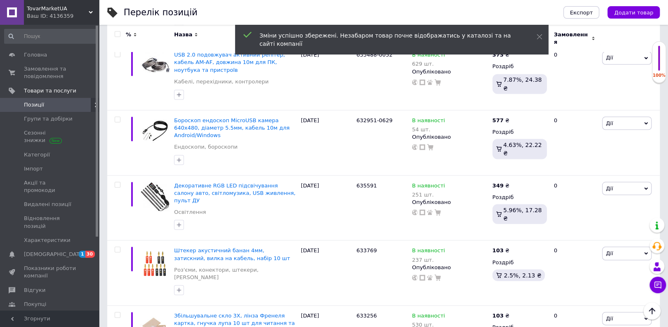
scroll to position [3662, 0]
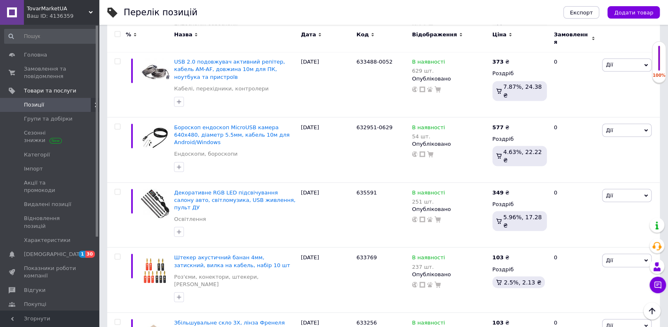
type input "6"
type input "79"
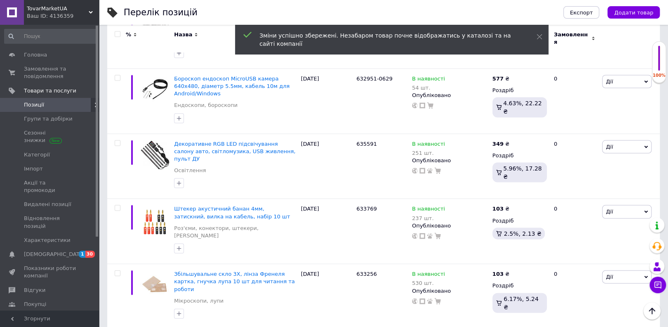
scroll to position [3682, 0]
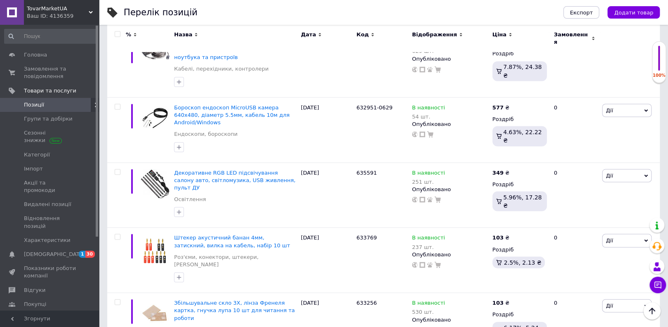
type input "1"
type input "145"
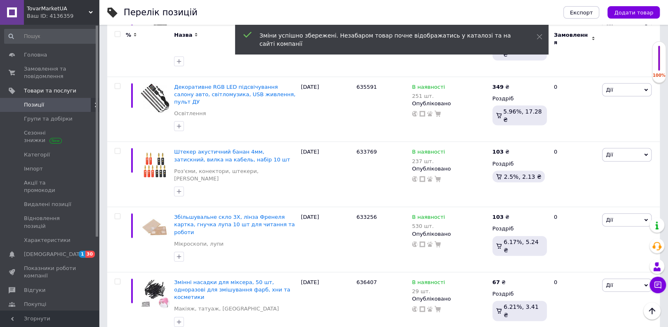
scroll to position [3731, 0]
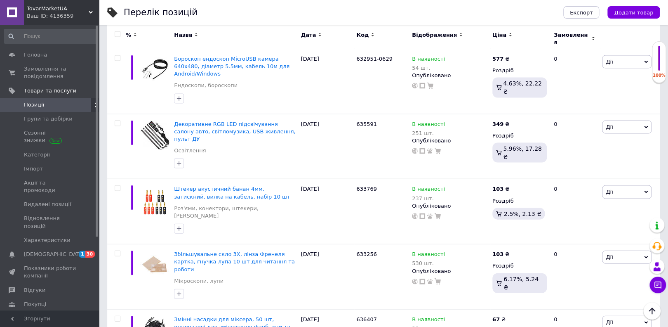
type input "1"
type input "217"
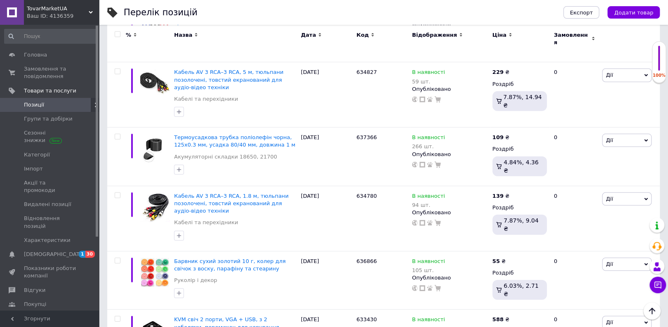
scroll to position [0, 0]
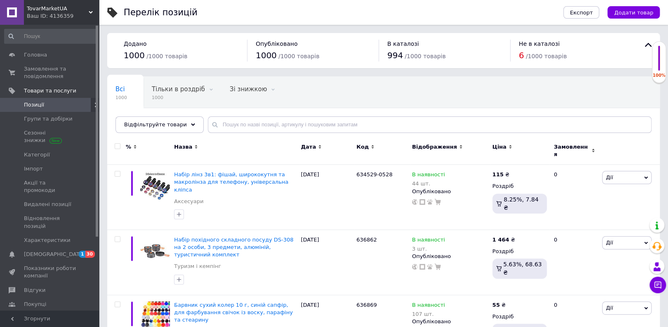
click at [91, 12] on icon at bounding box center [91, 12] width 4 height 4
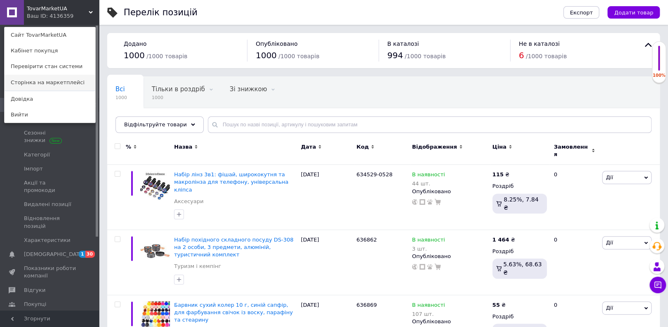
click at [73, 75] on link "Сторінка на маркетплейсі" at bounding box center [50, 83] width 91 height 16
